Goal: Navigation & Orientation: Find specific page/section

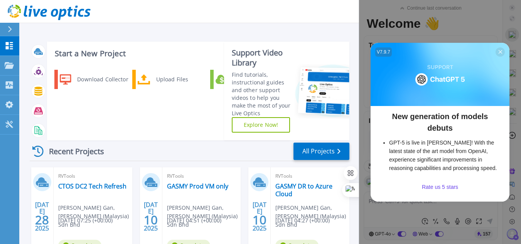
click at [499, 54] on icon at bounding box center [499, 51] width 3 height 3
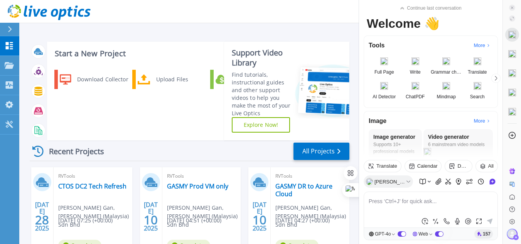
click at [204, 10] on header "Help TCG End User Tien Chor Gan tienchor.gan@jos.com.my JOS (Malaysia) Sdn Bhd …" at bounding box center [260, 11] width 521 height 23
click at [172, 152] on div "Recent Projects All Projects" at bounding box center [190, 151] width 320 height 19
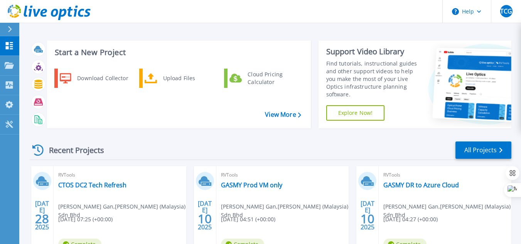
scroll to position [1, 0]
